Goal: Book appointment/travel/reservation

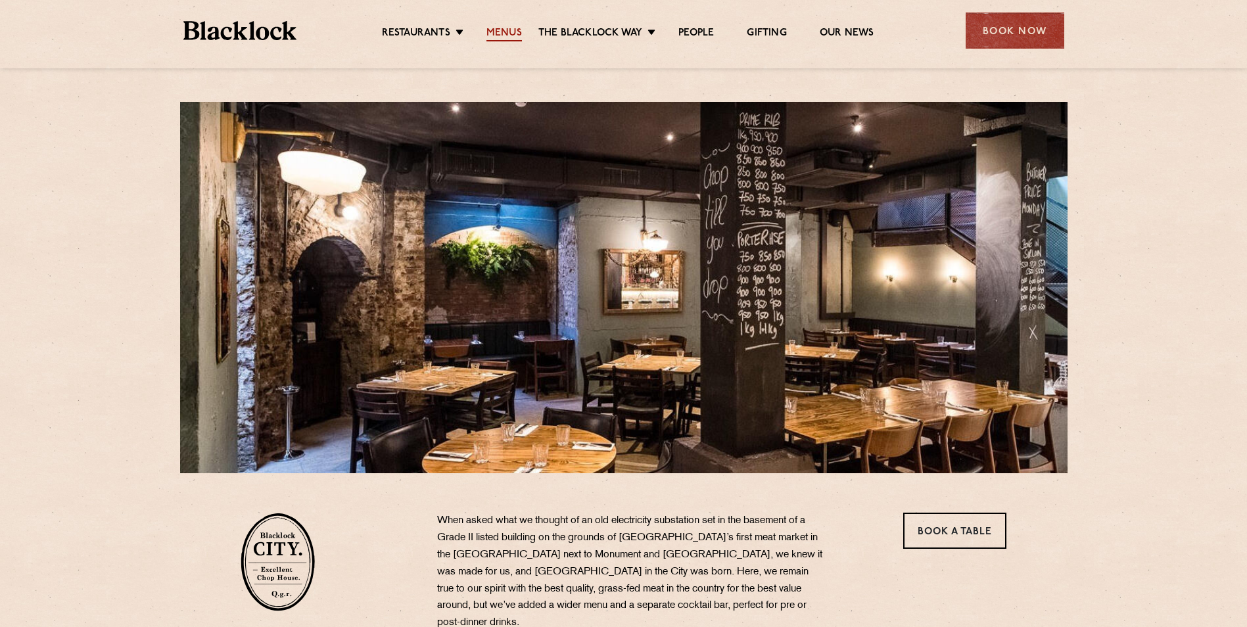
click at [506, 34] on link "Menus" at bounding box center [503, 34] width 35 height 14
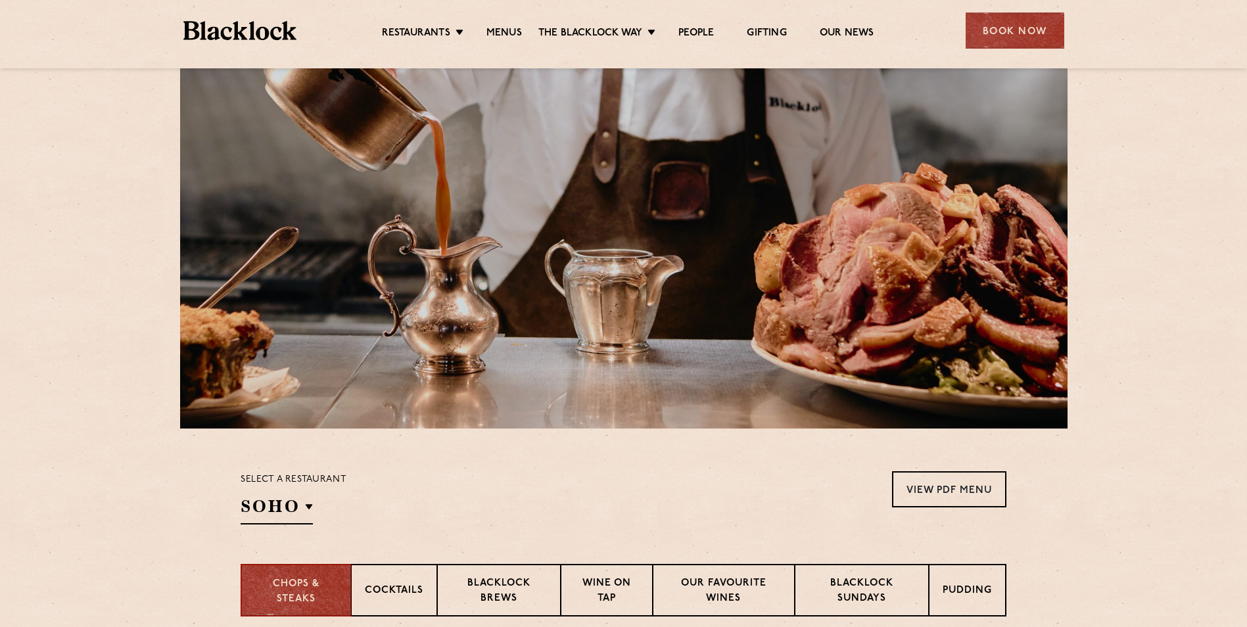
scroll to position [197, 0]
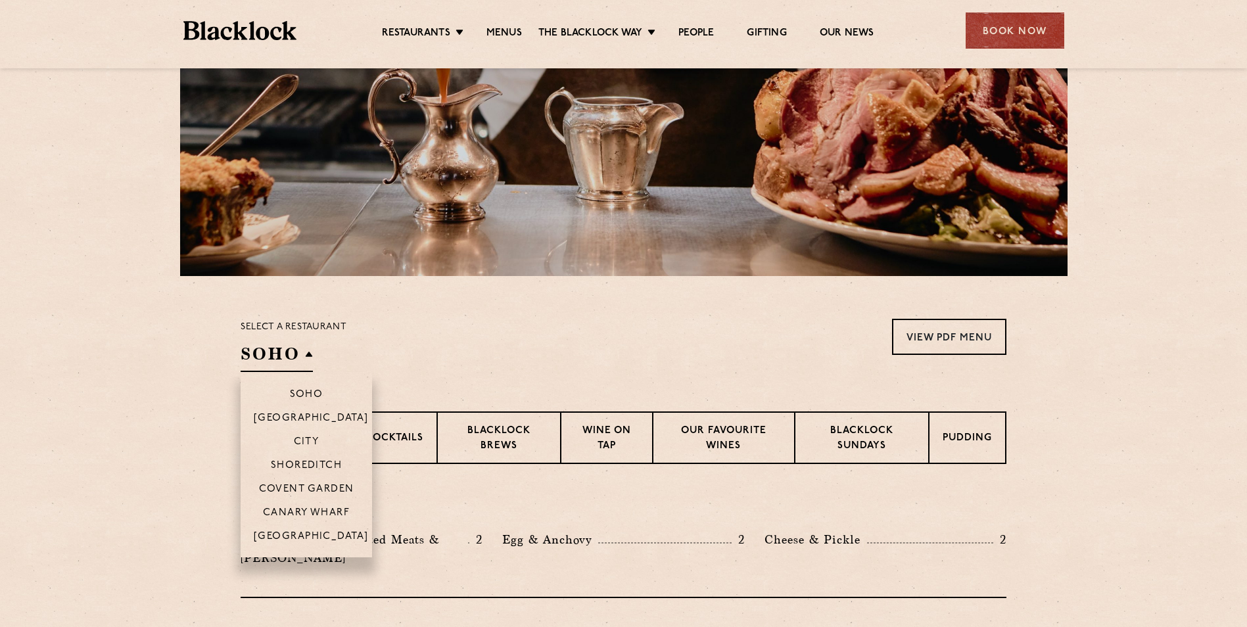
click at [311, 358] on h2 "SOHO" at bounding box center [277, 357] width 72 height 30
click at [316, 442] on p "City" at bounding box center [307, 442] width 26 height 13
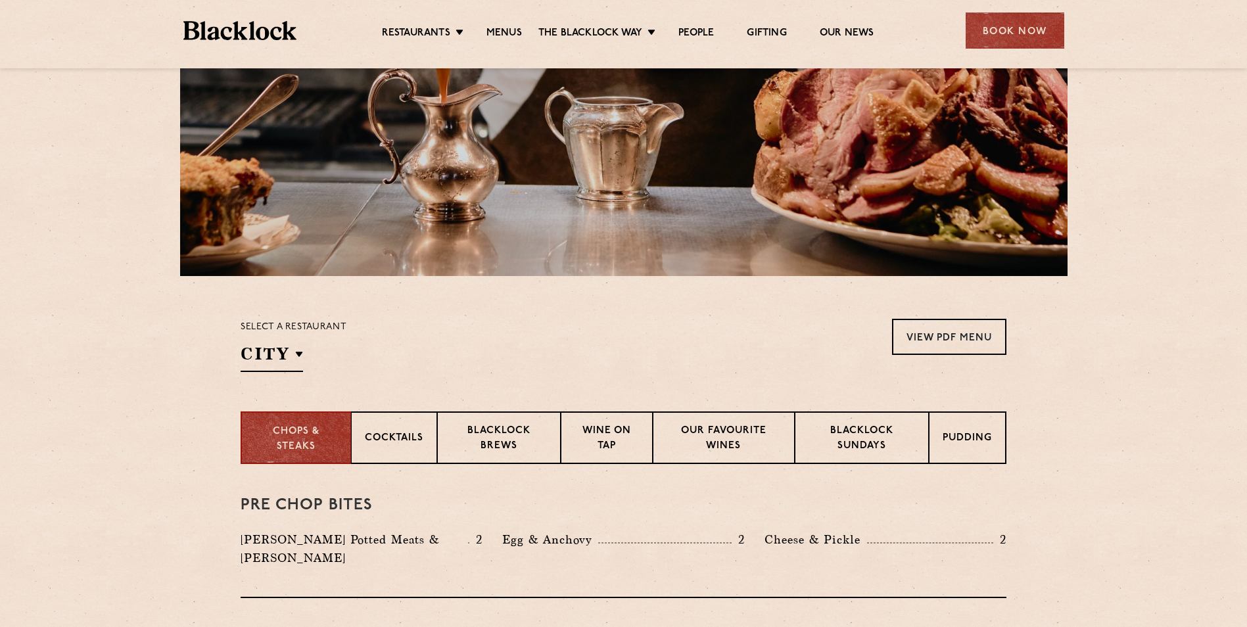
click at [716, 343] on div "Select a restaurant City Soho Birmingham City Shoreditch Covent Garden Canary W…" at bounding box center [624, 345] width 766 height 53
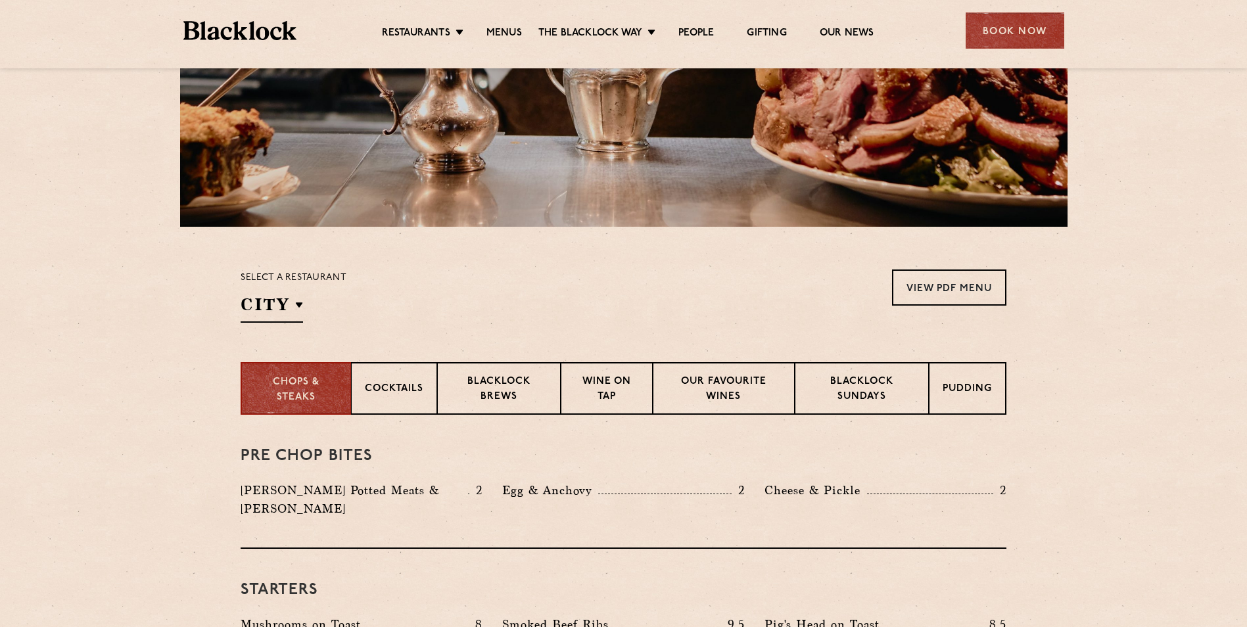
scroll to position [394, 0]
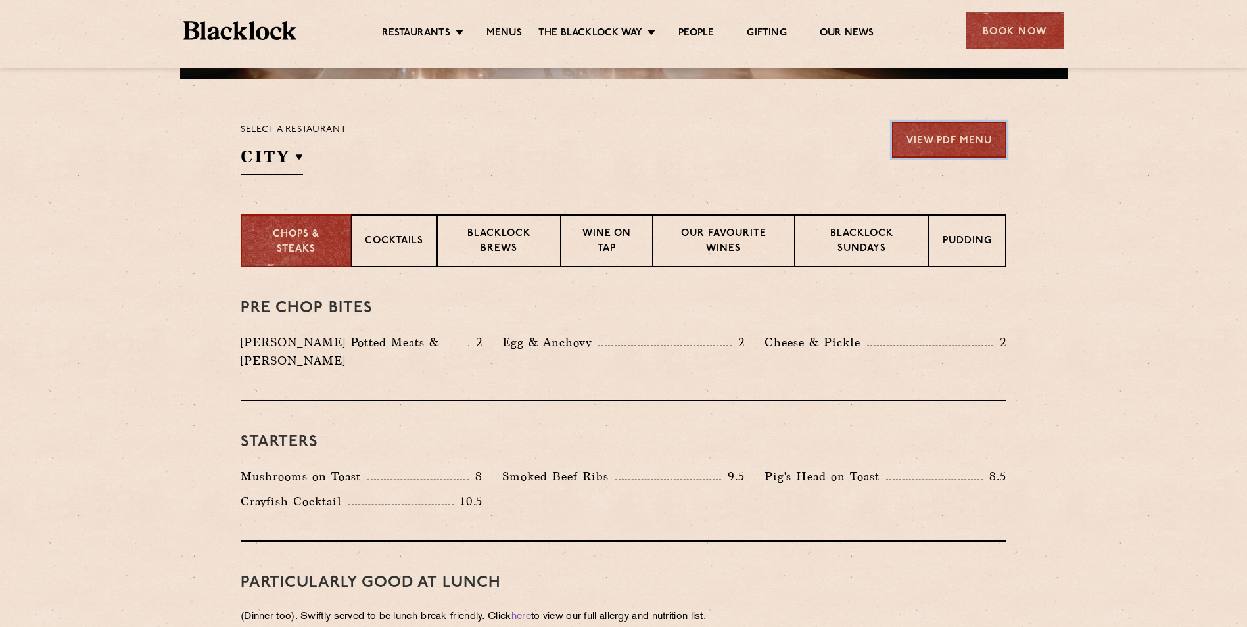
click at [937, 124] on link "View PDF Menu" at bounding box center [949, 140] width 114 height 36
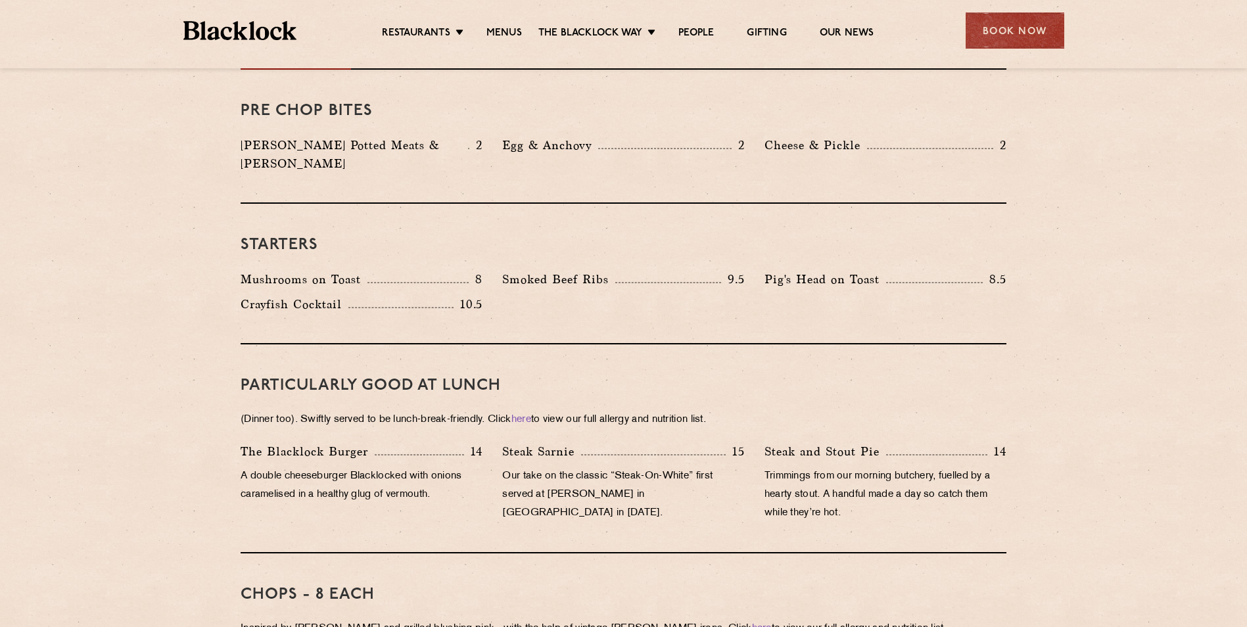
scroll to position [657, 0]
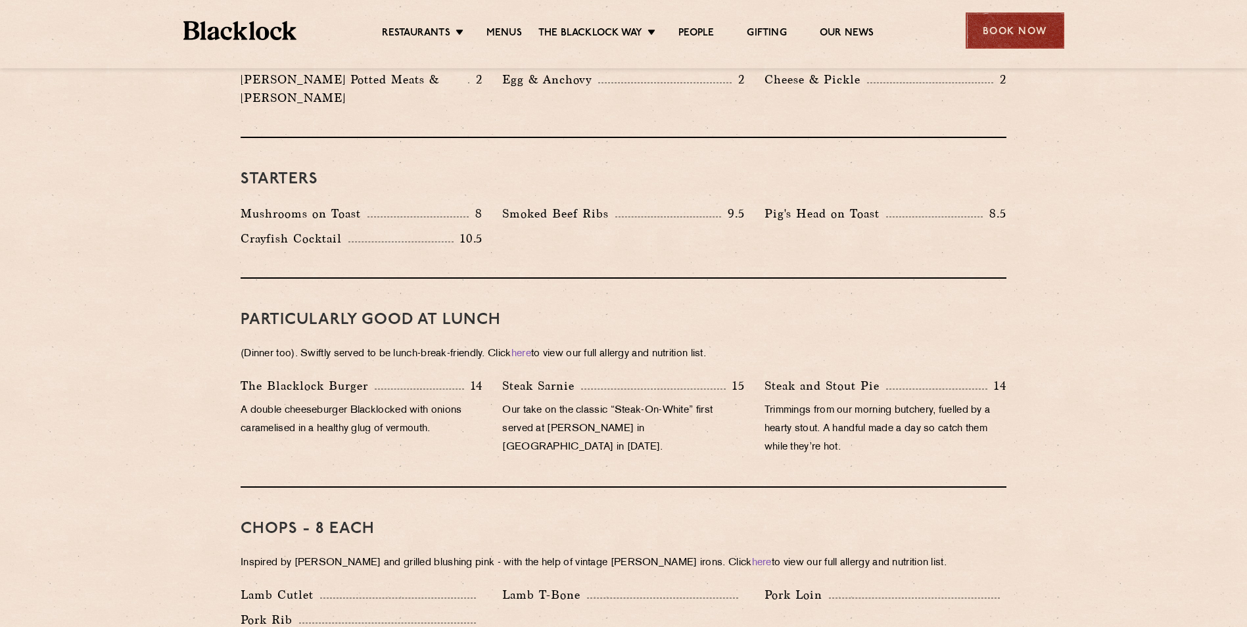
click at [1010, 33] on div "Book Now" at bounding box center [1015, 30] width 99 height 36
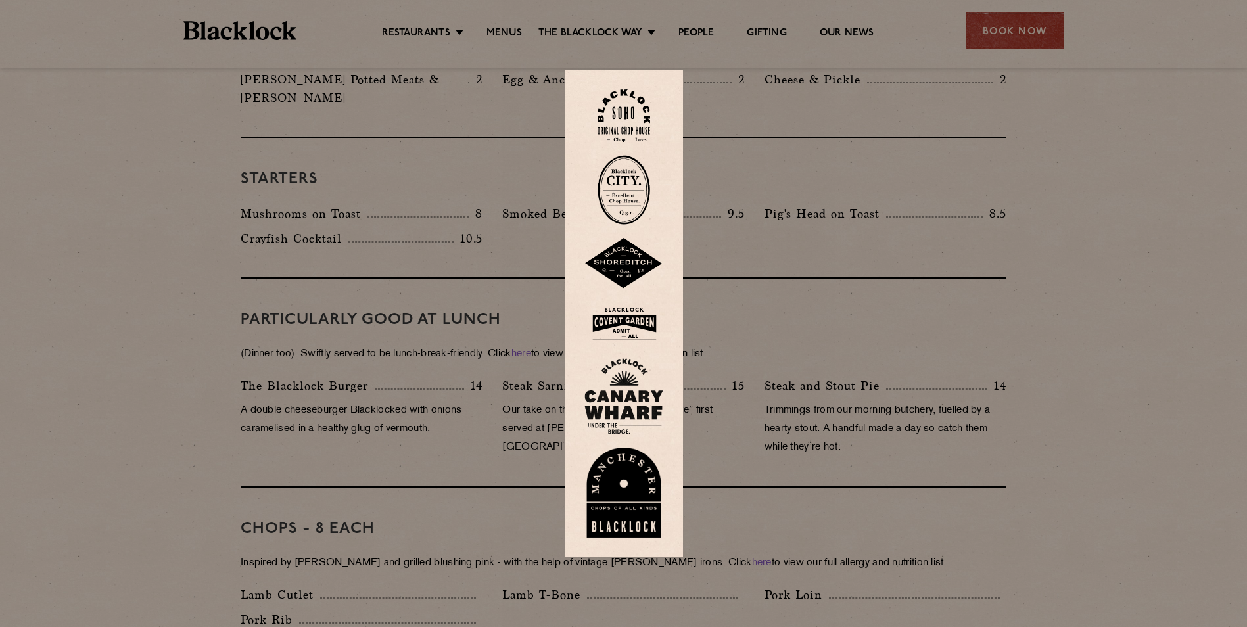
click at [628, 179] on img at bounding box center [624, 190] width 53 height 70
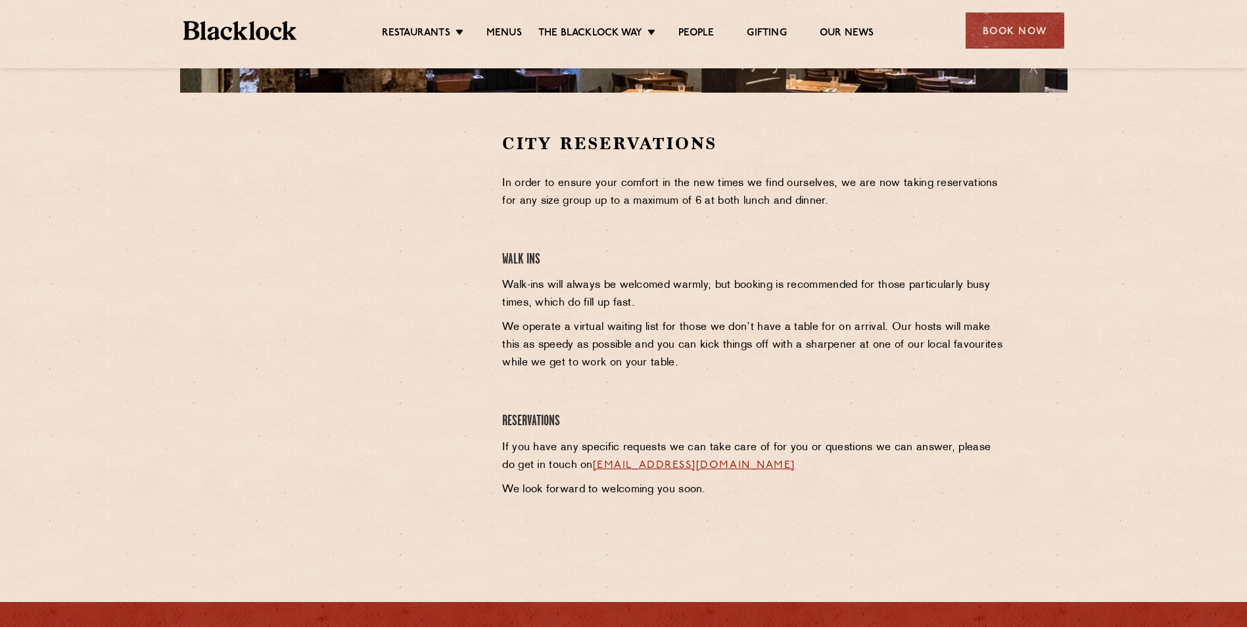
scroll to position [460, 0]
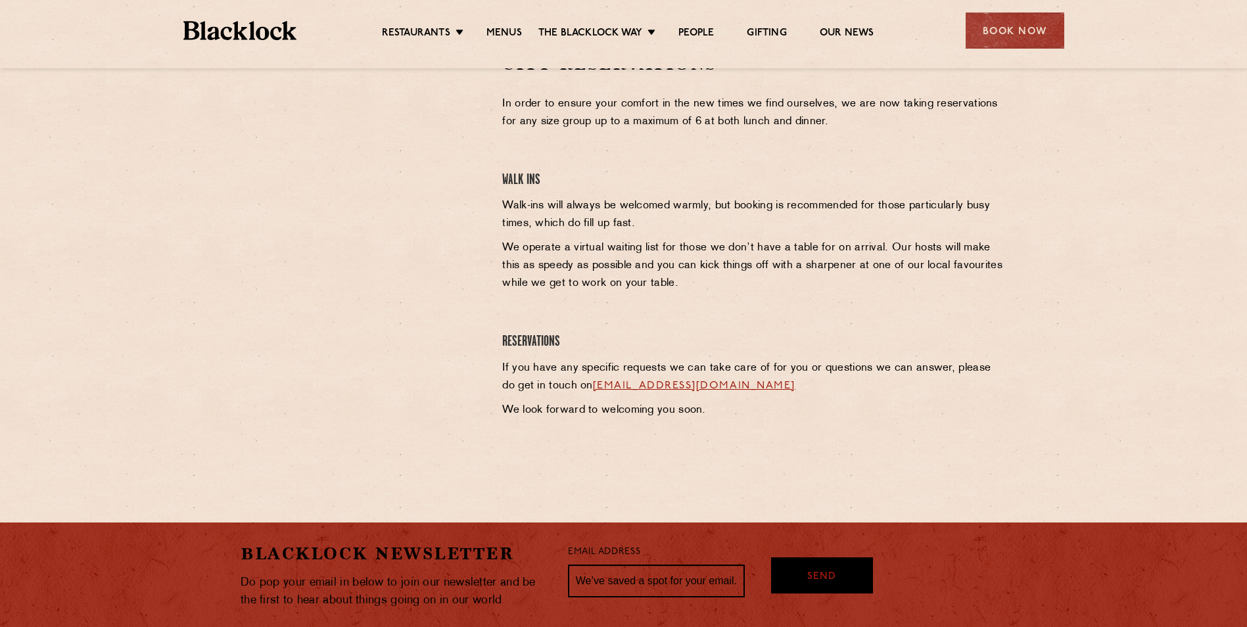
click at [669, 388] on link "[EMAIL_ADDRESS][DOMAIN_NAME]" at bounding box center [694, 386] width 202 height 11
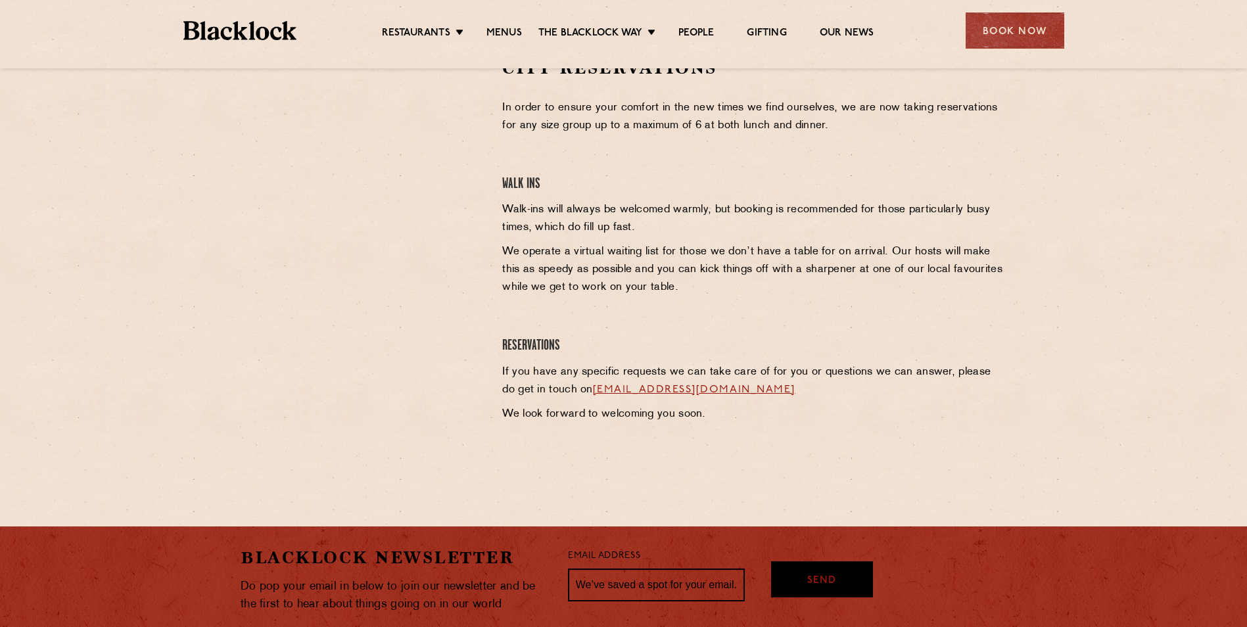
scroll to position [394, 0]
